Goal: Information Seeking & Learning: Find specific fact

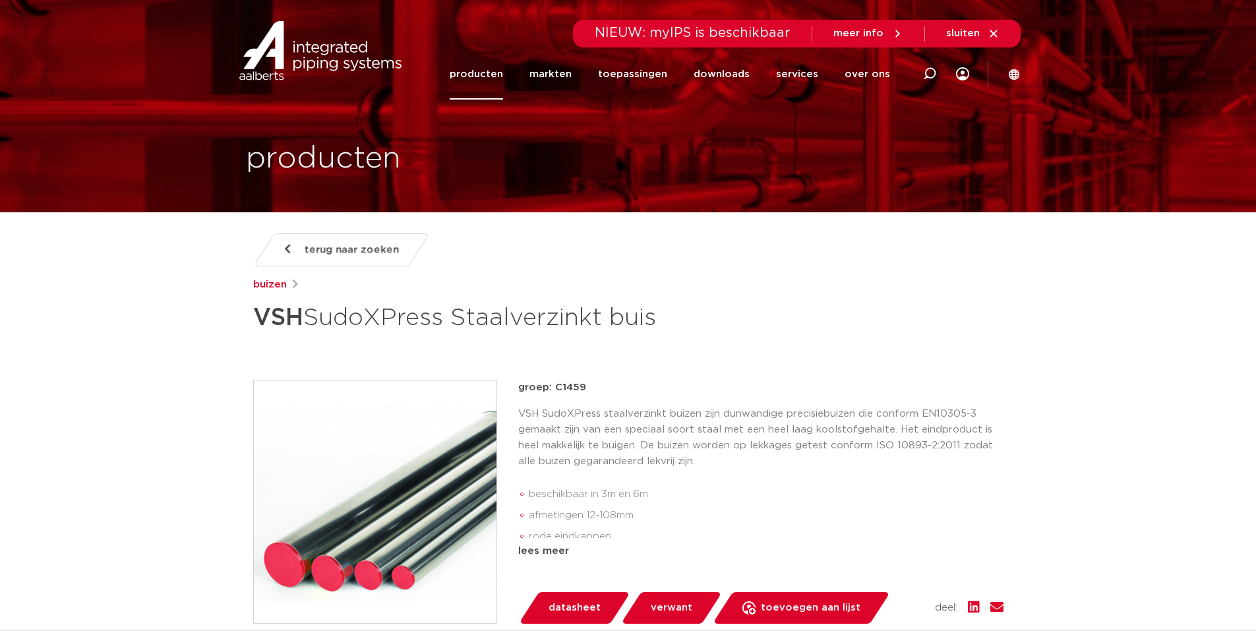
click at [501, 69] on link "producten" at bounding box center [476, 74] width 53 height 51
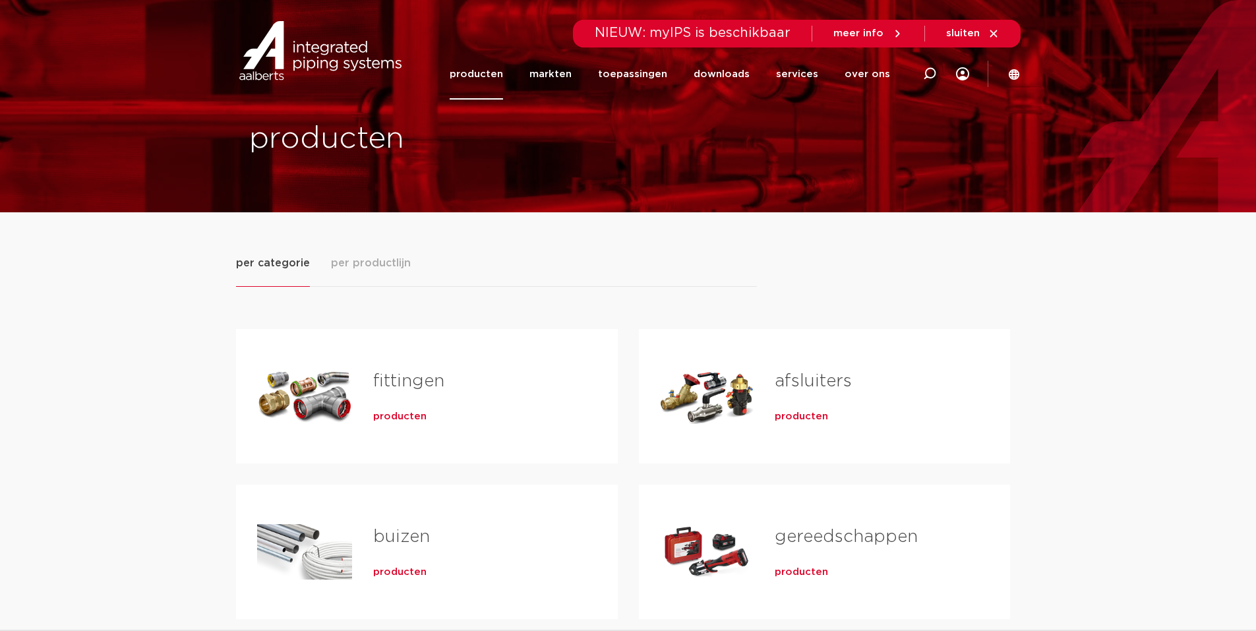
click at [379, 382] on link "fittingen" at bounding box center [408, 381] width 71 height 17
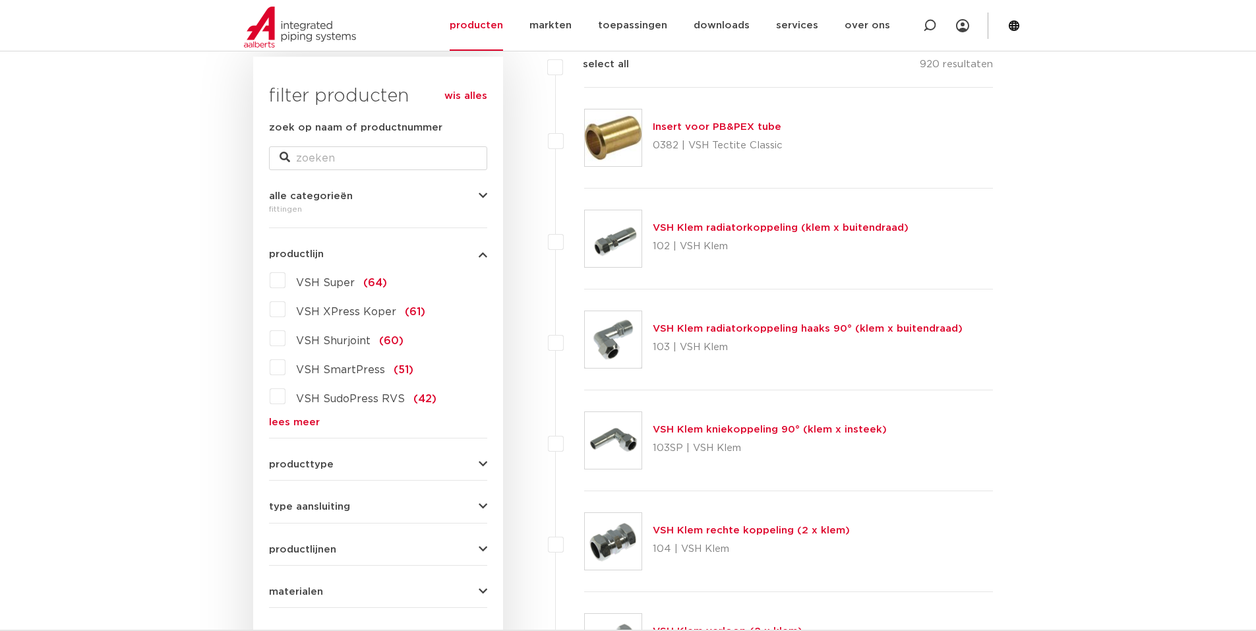
click at [283, 422] on link "lees meer" at bounding box center [378, 422] width 218 height 10
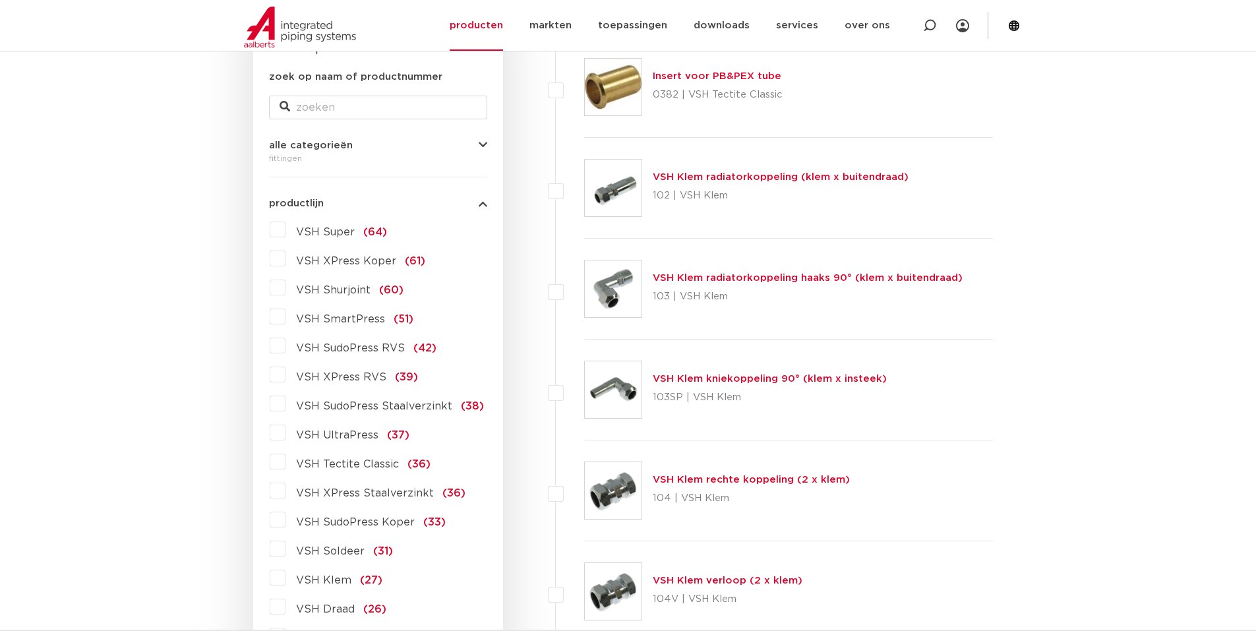
scroll to position [264, 0]
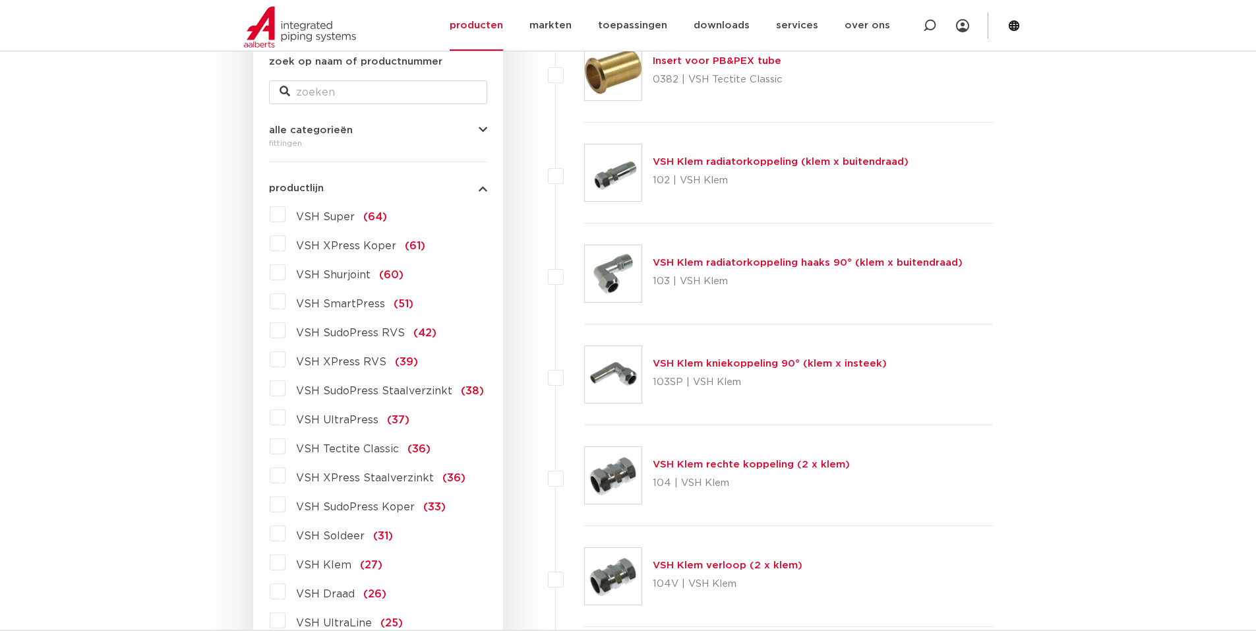
click at [286, 361] on label "VSH XPress RVS (39)" at bounding box center [352, 359] width 133 height 21
click at [0, 0] on input "VSH XPress RVS (39)" at bounding box center [0, 0] width 0 height 0
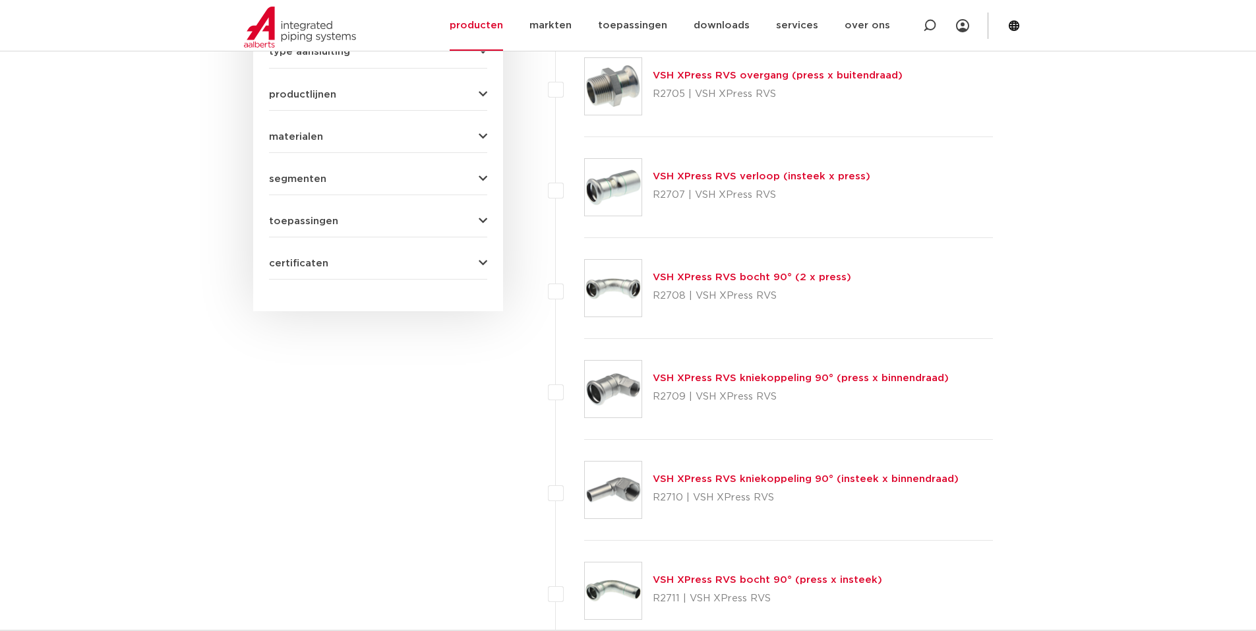
scroll to position [659, 0]
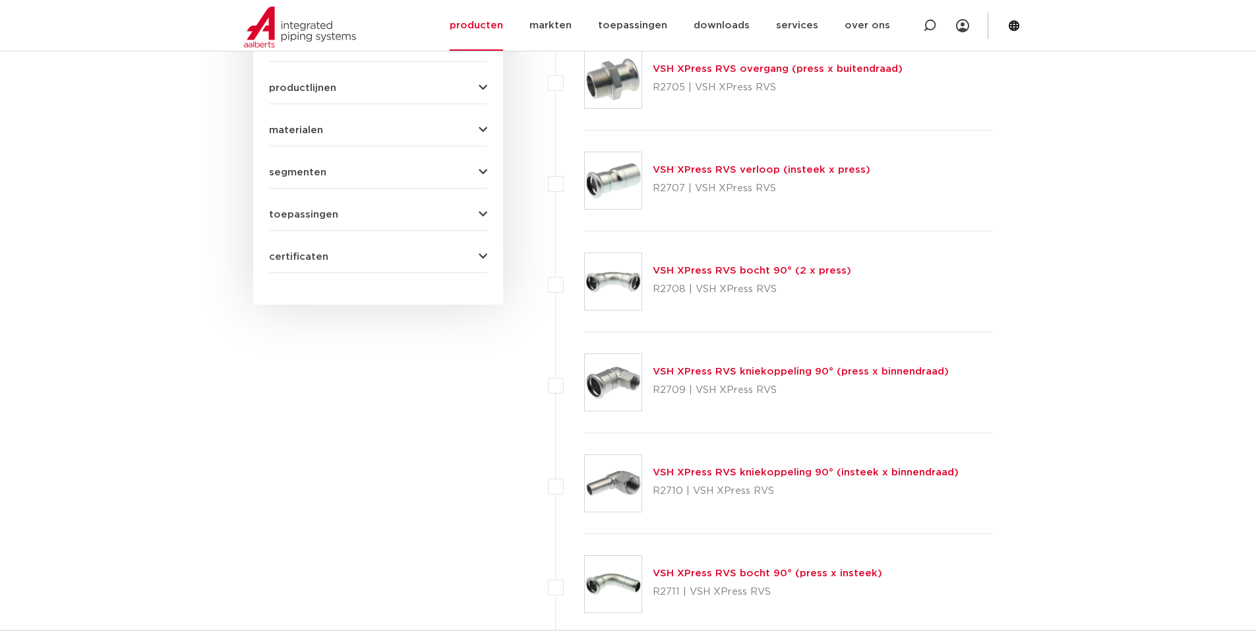
click at [720, 371] on link "VSH XPress RVS kniekoppeling 90° (press x binnendraad)" at bounding box center [801, 372] width 296 height 10
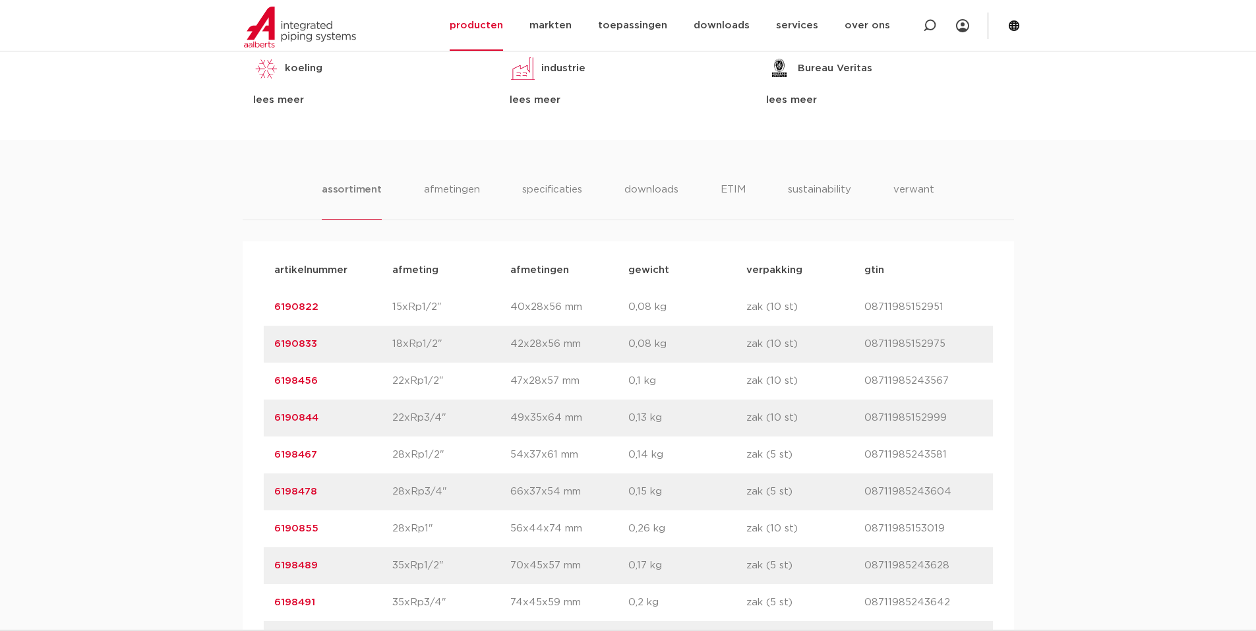
scroll to position [791, 0]
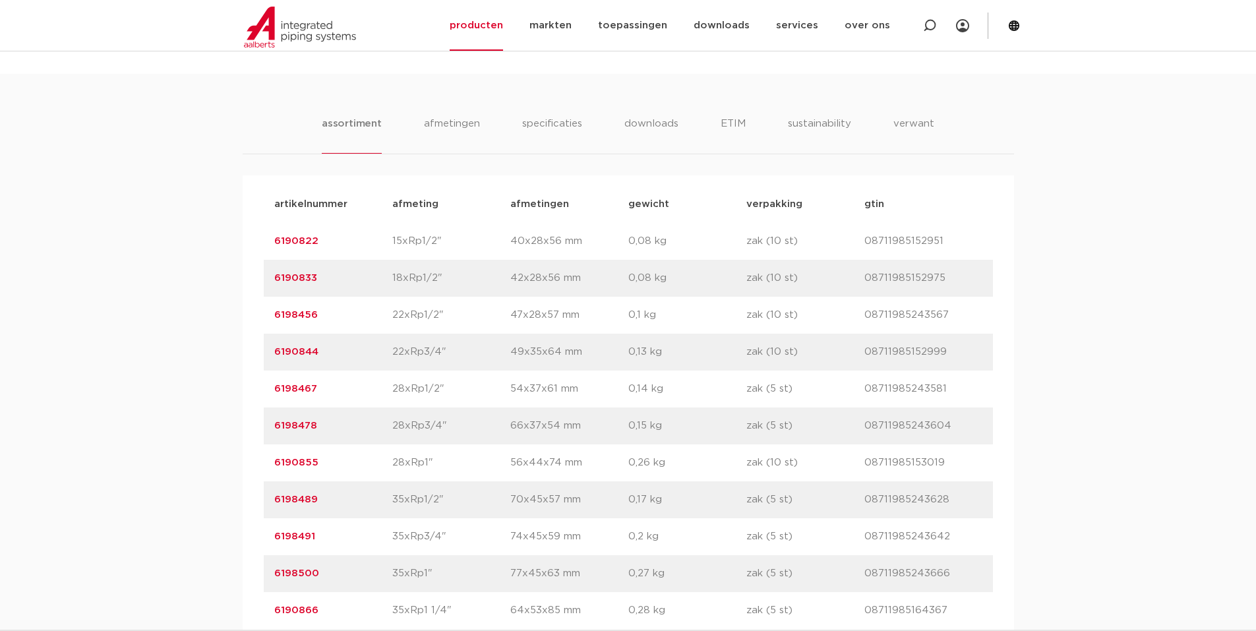
click at [295, 353] on link "6190844" at bounding box center [296, 352] width 44 height 10
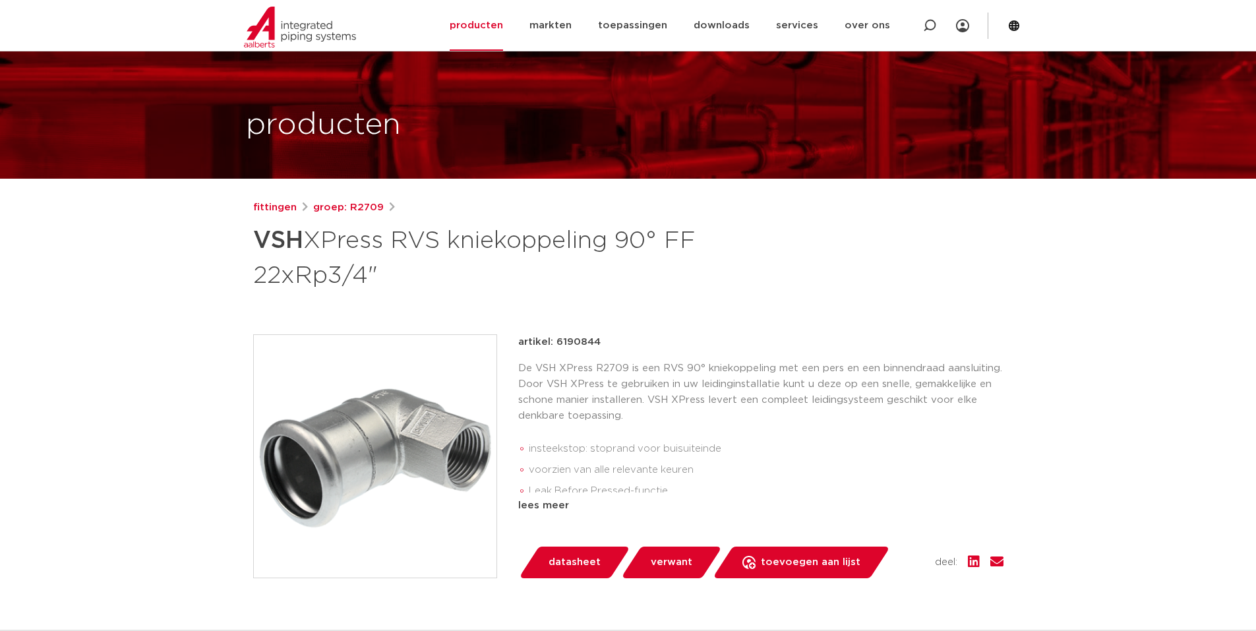
scroll to position [66, 0]
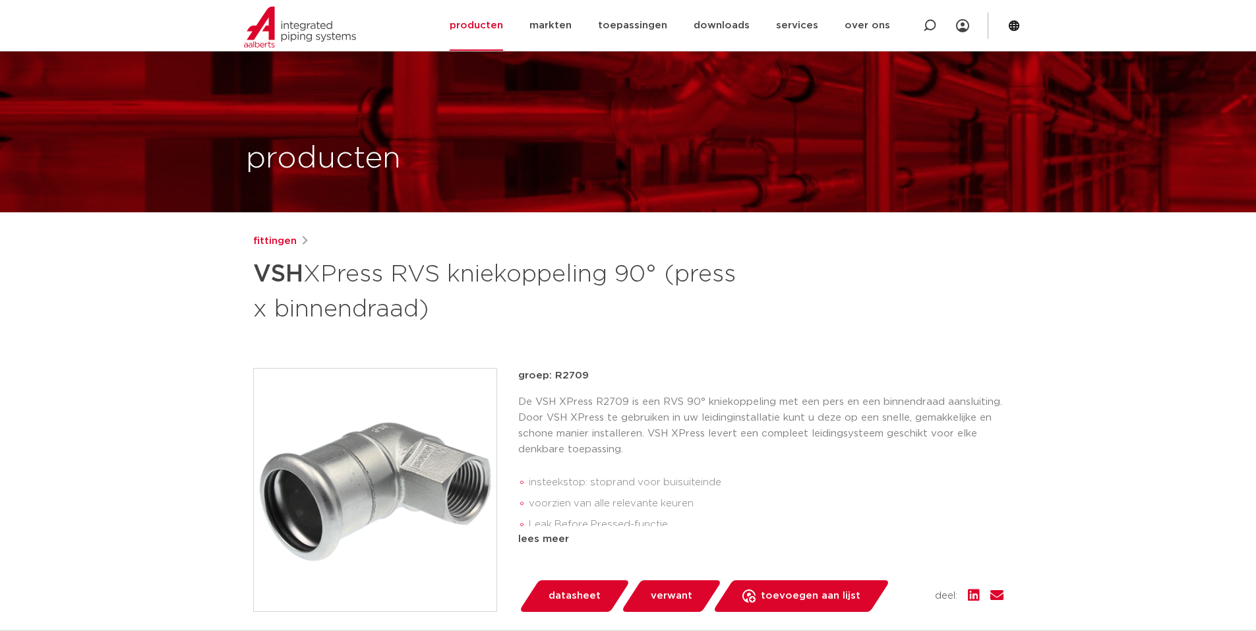
scroll to position [791, 0]
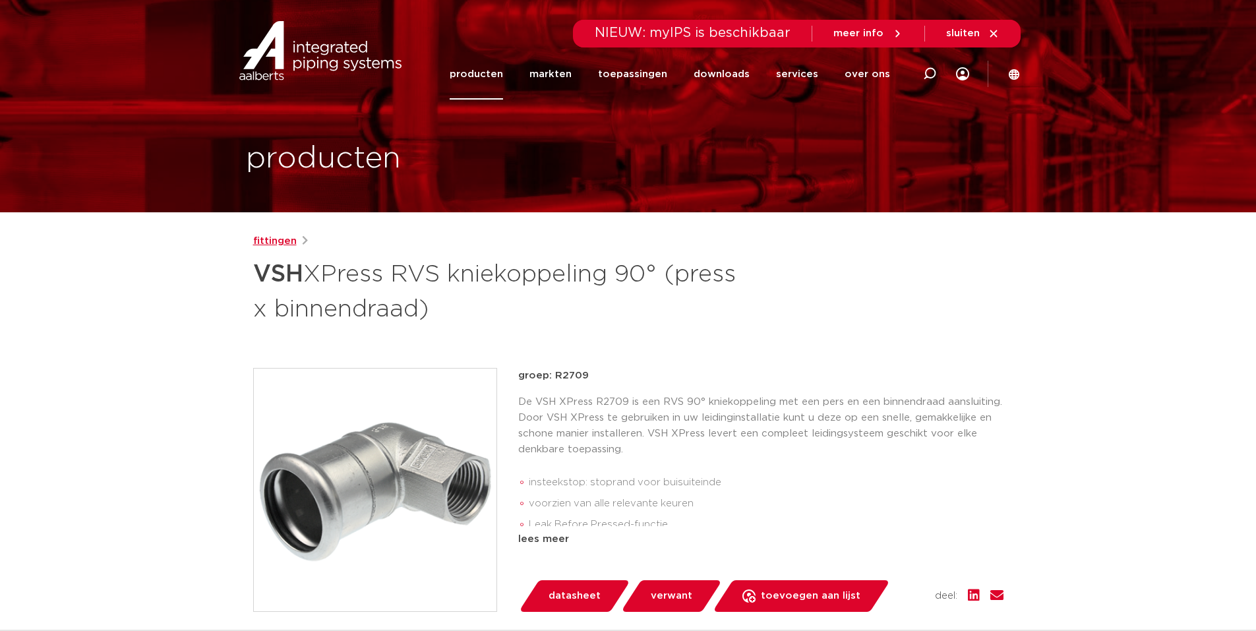
click at [288, 241] on link "fittingen" at bounding box center [275, 241] width 44 height 16
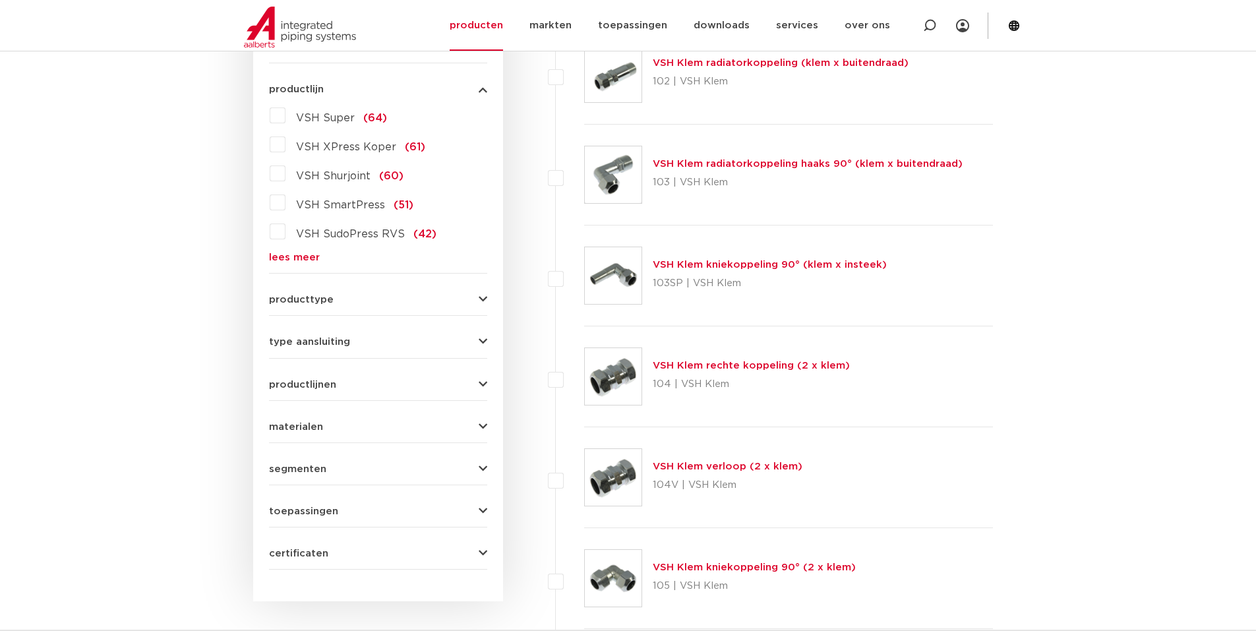
scroll to position [330, 0]
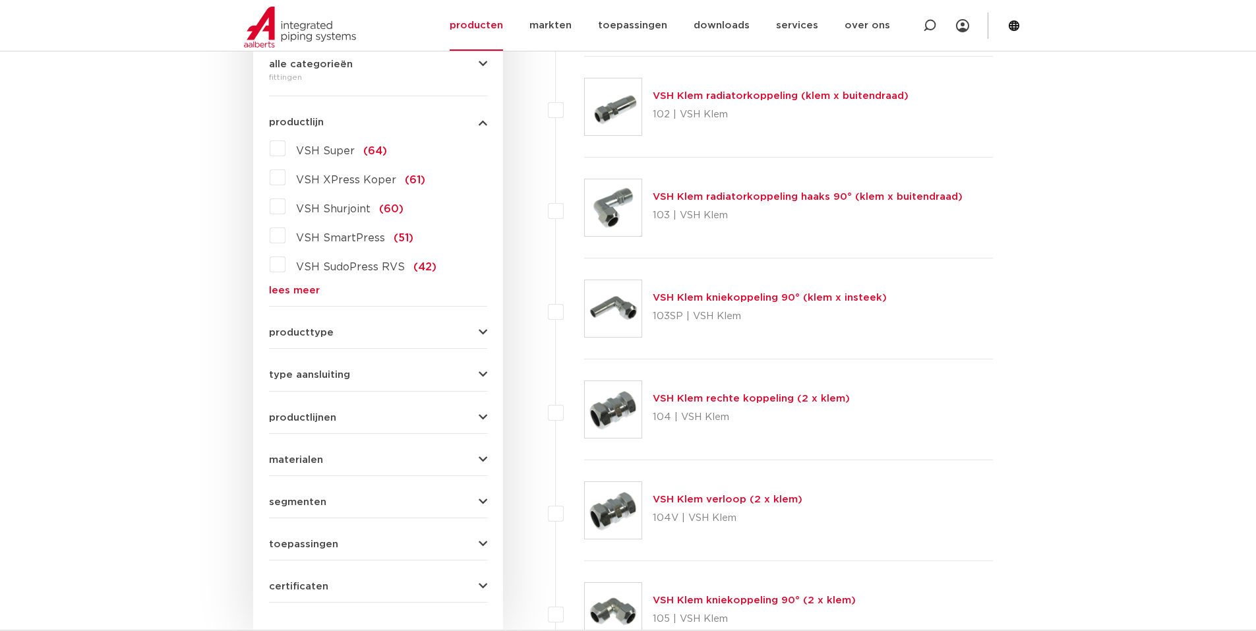
click at [286, 267] on label "VSH SudoPress RVS (42)" at bounding box center [361, 264] width 151 height 21
click at [0, 0] on input "VSH SudoPress RVS (42)" at bounding box center [0, 0] width 0 height 0
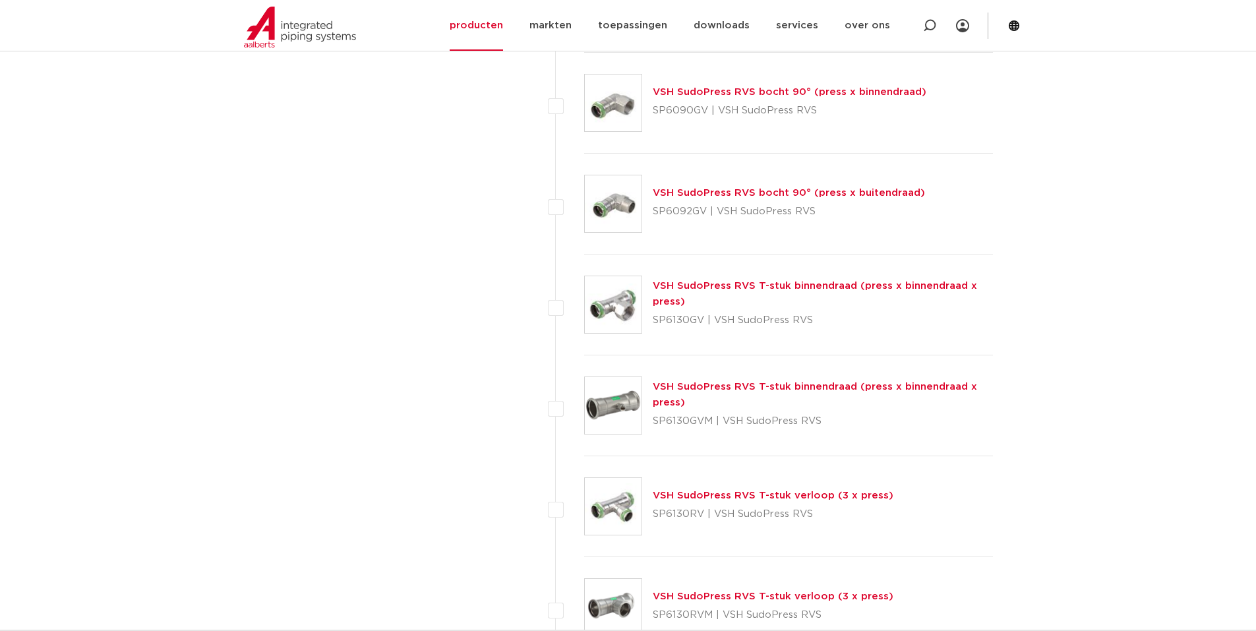
scroll to position [1043, 0]
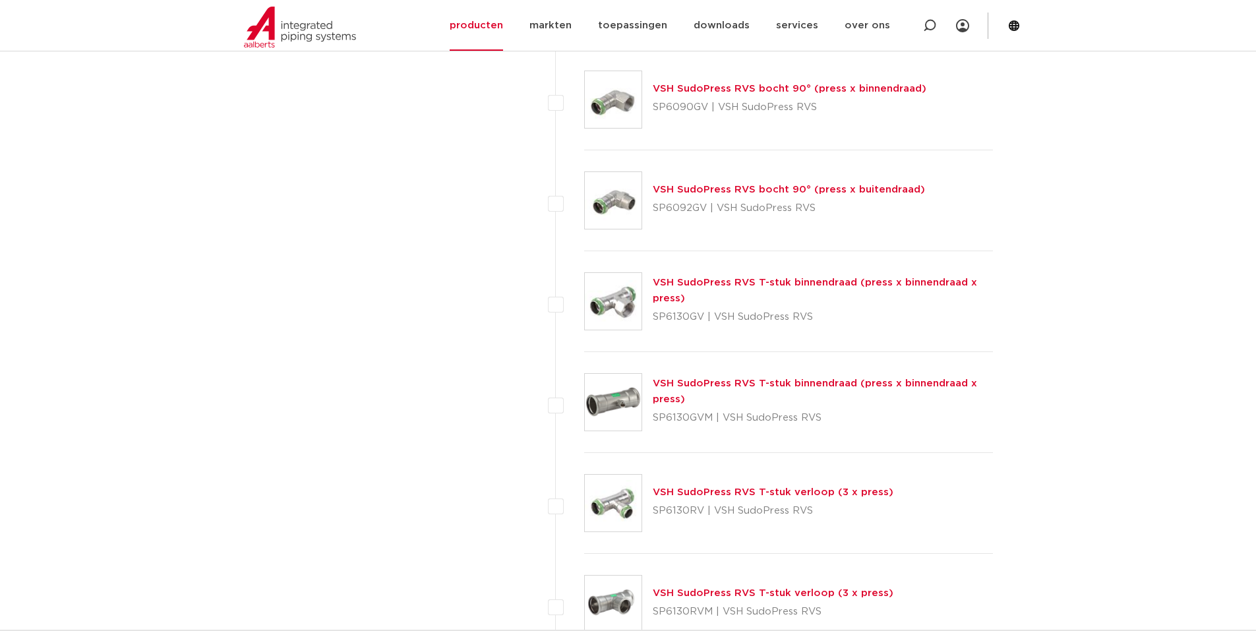
click at [668, 280] on link "VSH SudoPress RVS T-stuk binnendraad (press x binnendraad x press)" at bounding box center [815, 291] width 324 height 26
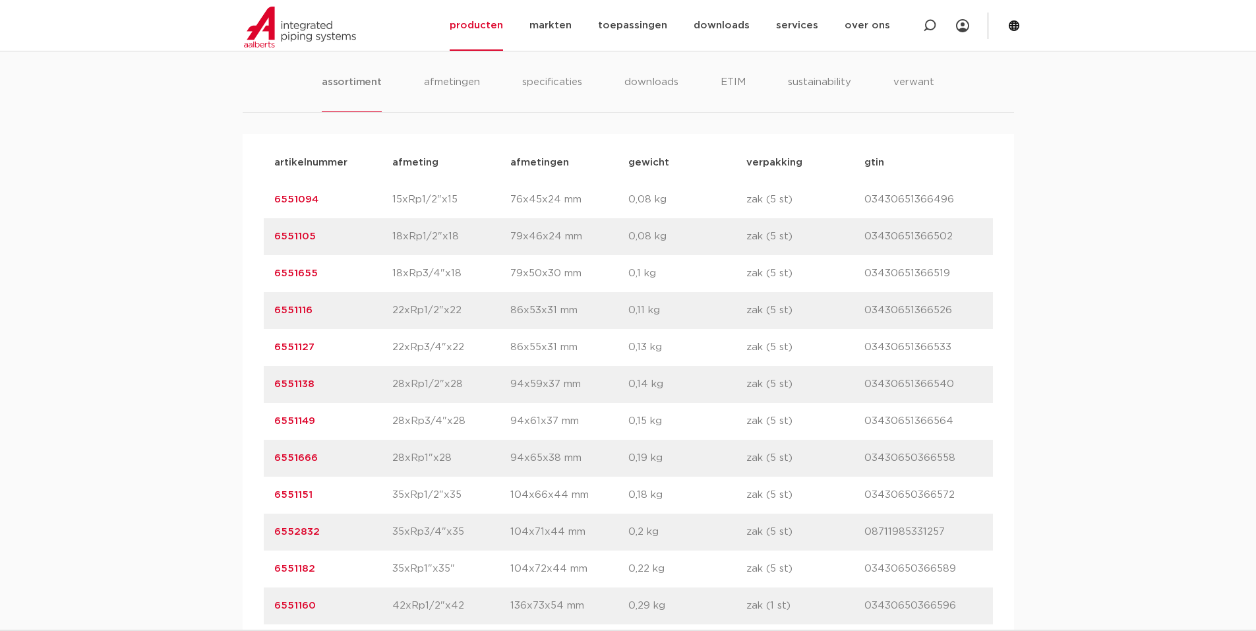
scroll to position [857, 0]
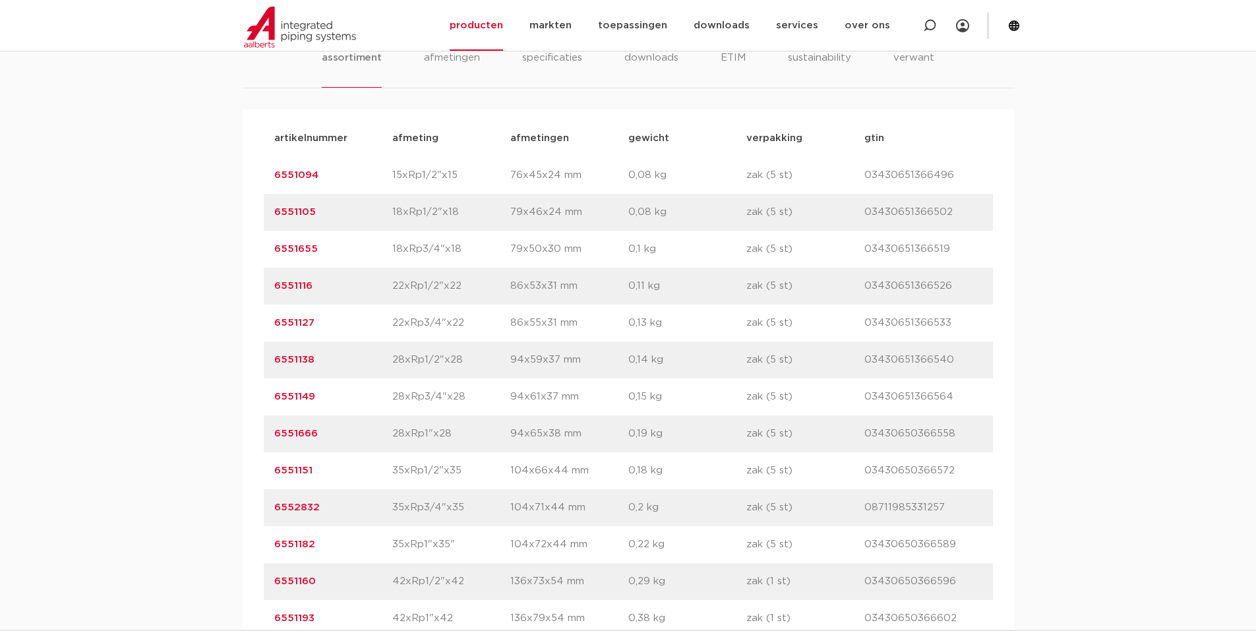
click at [301, 472] on link "6551151" at bounding box center [293, 471] width 38 height 10
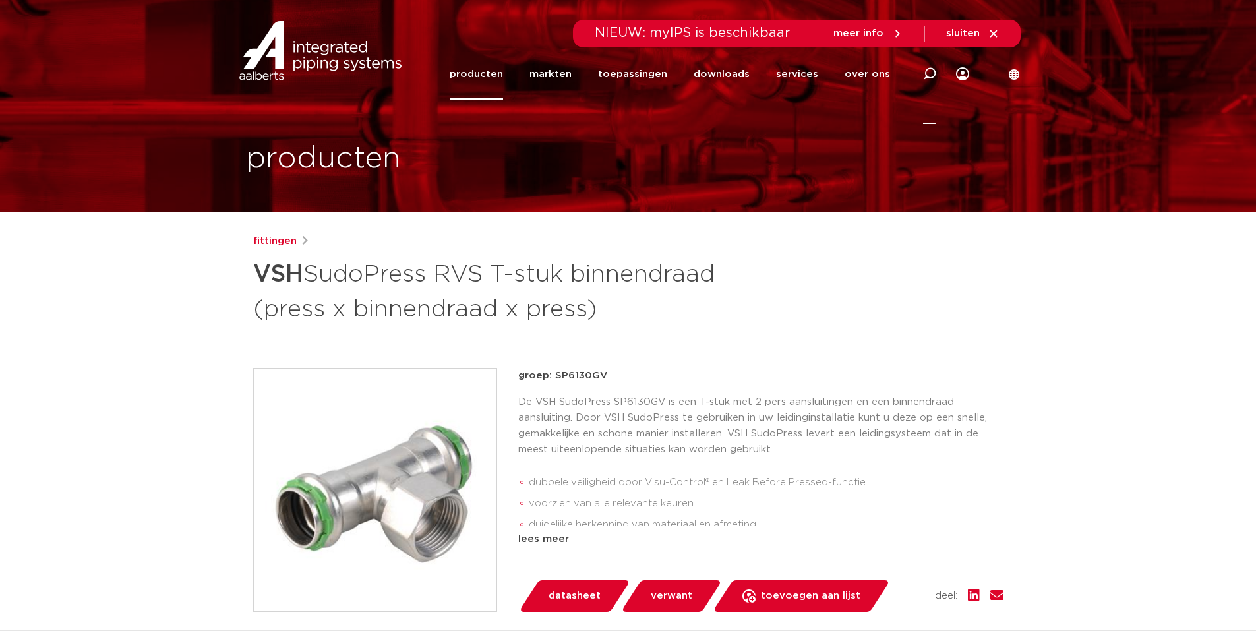
click at [928, 70] on icon at bounding box center [930, 74] width 16 height 16
paste input "6206301"
type input "6206301"
click button "Zoeken" at bounding box center [0, 0] width 0 height 0
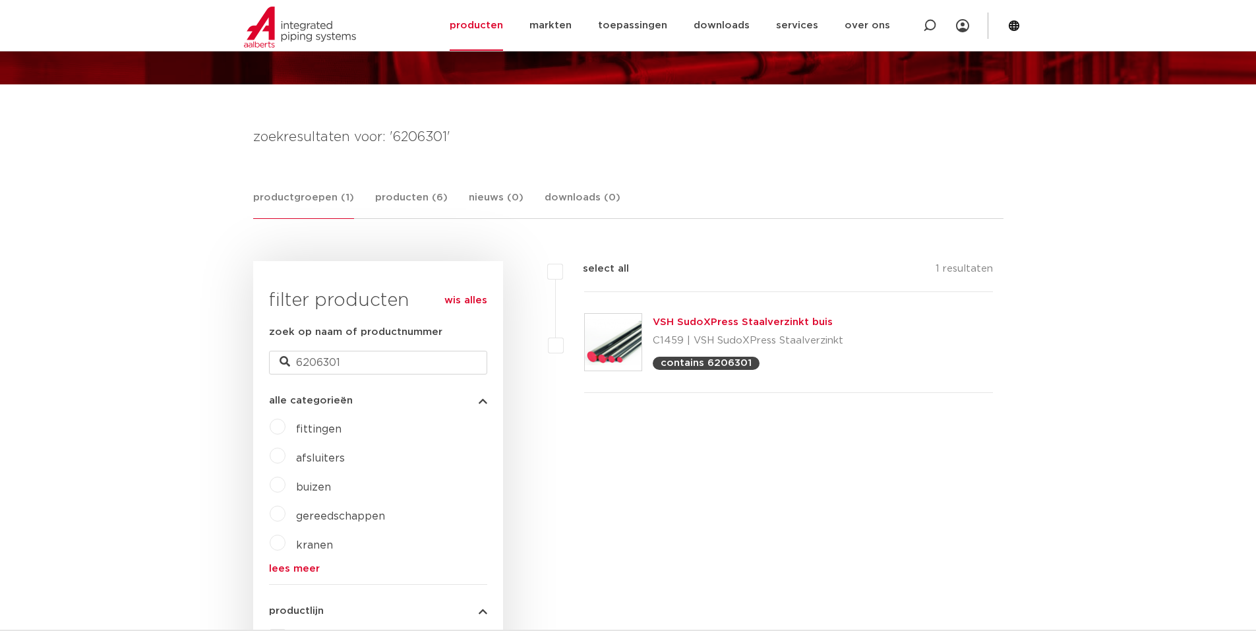
scroll to position [120, 0]
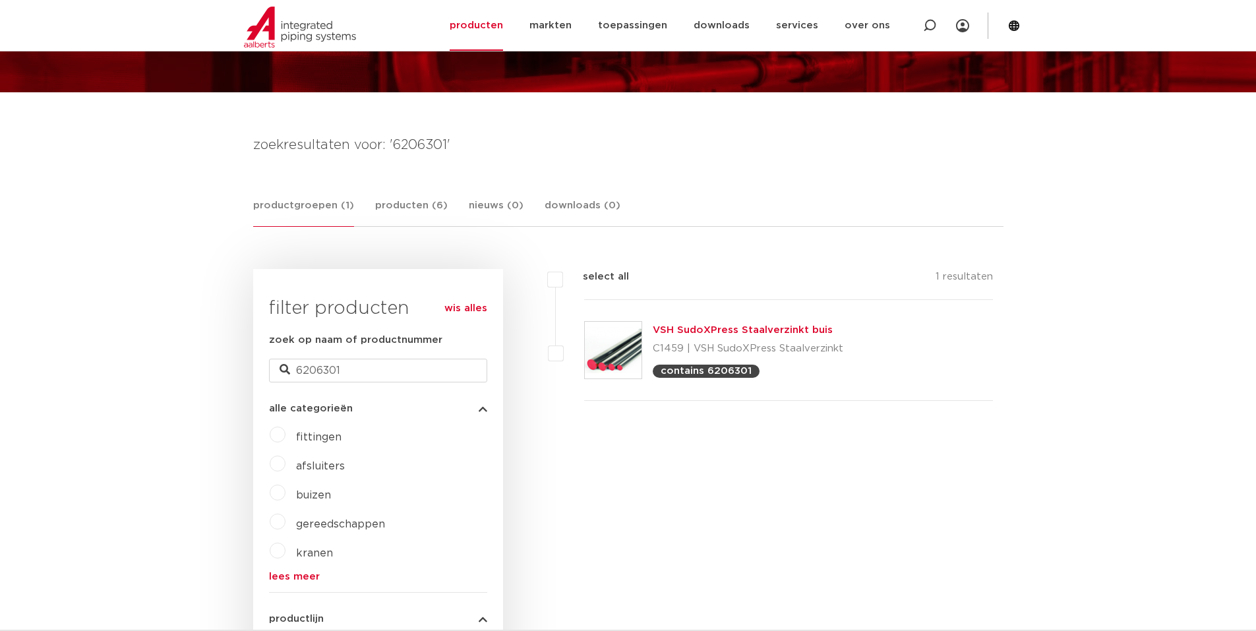
click at [738, 330] on link "VSH SudoXPress Staalverzinkt buis" at bounding box center [743, 330] width 180 height 10
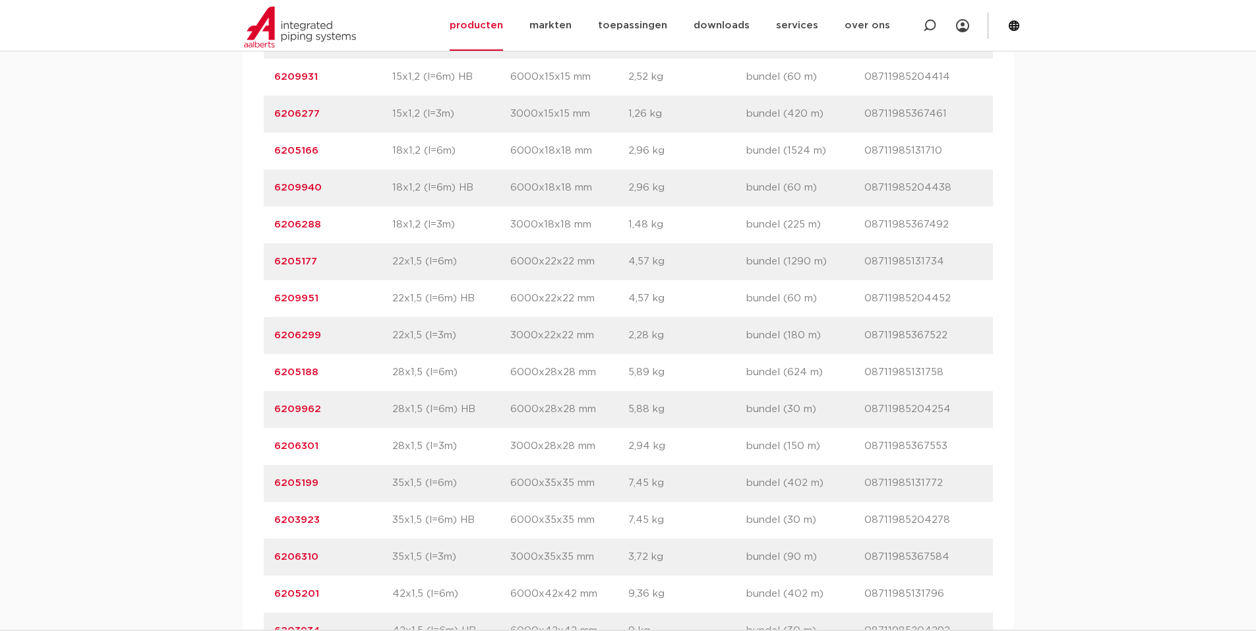
scroll to position [1187, 0]
